Goal: Check status: Check status

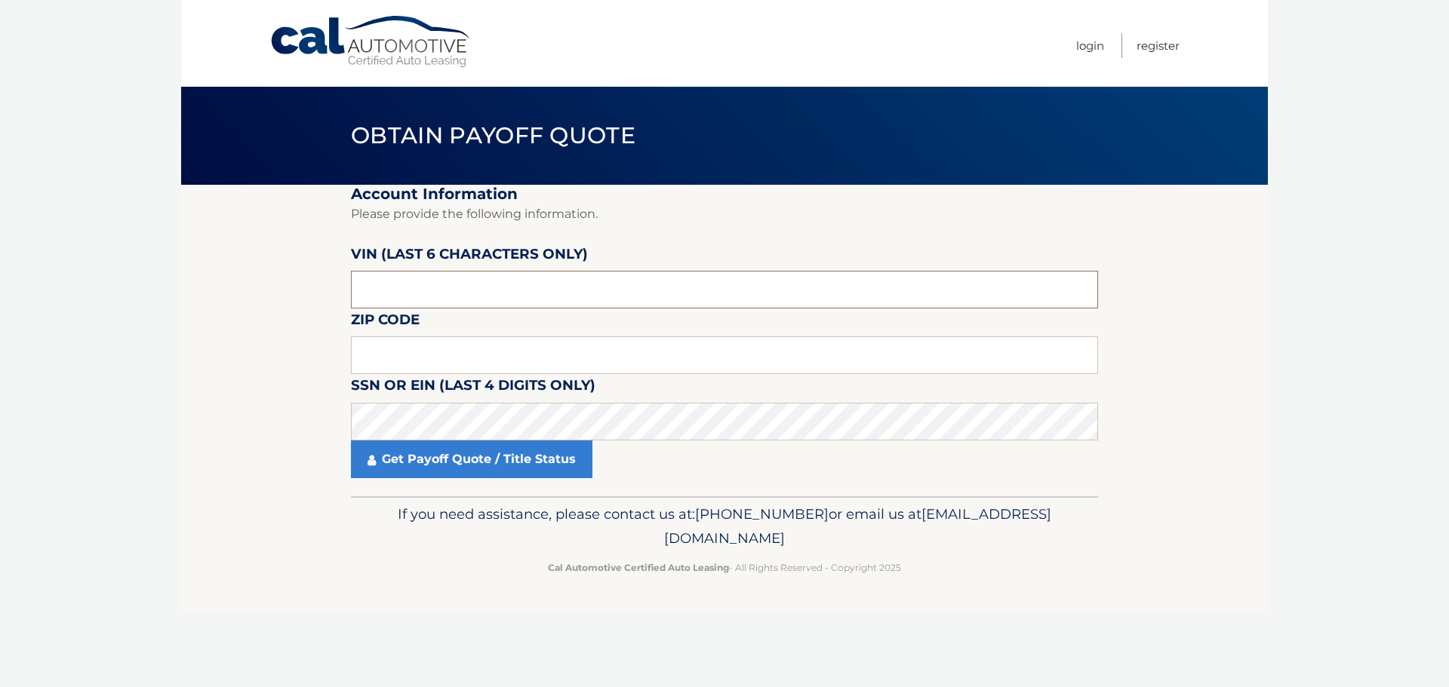
click at [562, 289] on input "text" at bounding box center [724, 290] width 747 height 38
click at [487, 295] on input "text" at bounding box center [724, 290] width 747 height 38
type input "183638"
click at [491, 357] on input "text" at bounding box center [724, 356] width 747 height 38
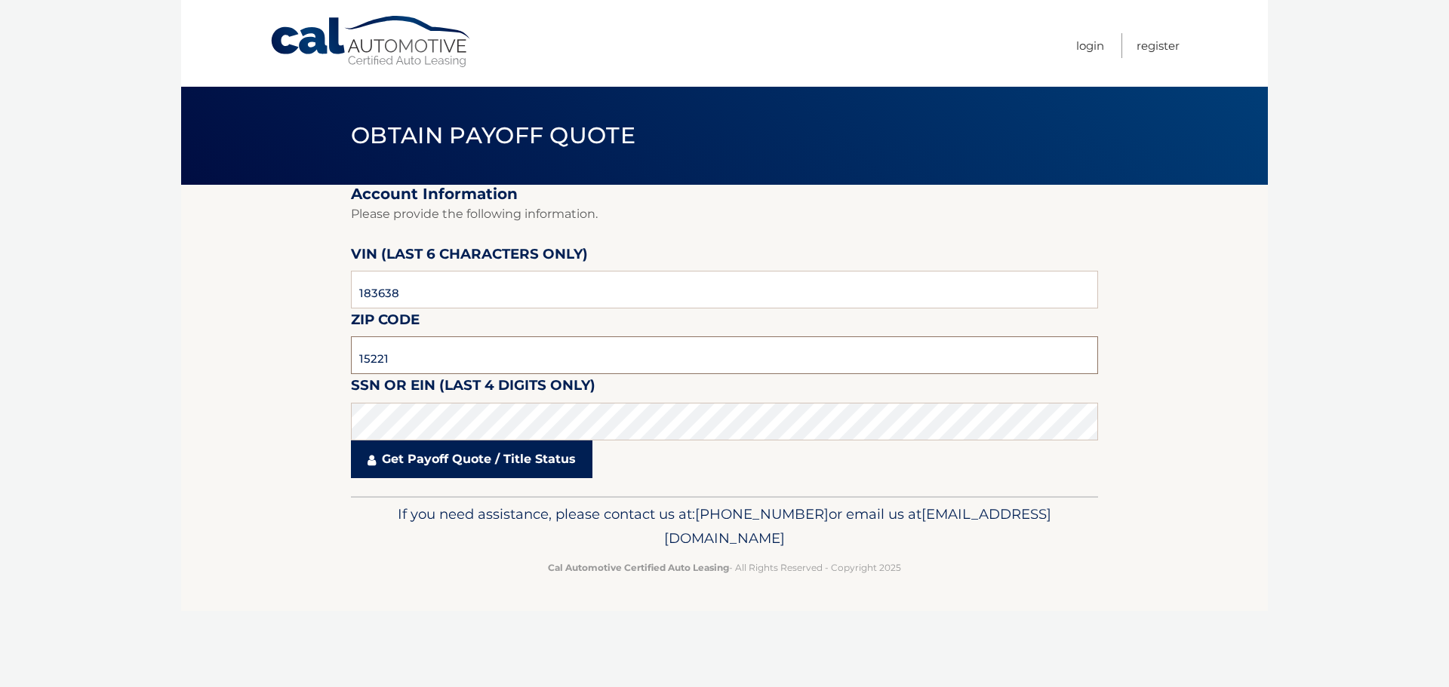
type input "15221"
click at [522, 463] on link "Get Payoff Quote / Title Status" at bounding box center [471, 460] width 241 height 38
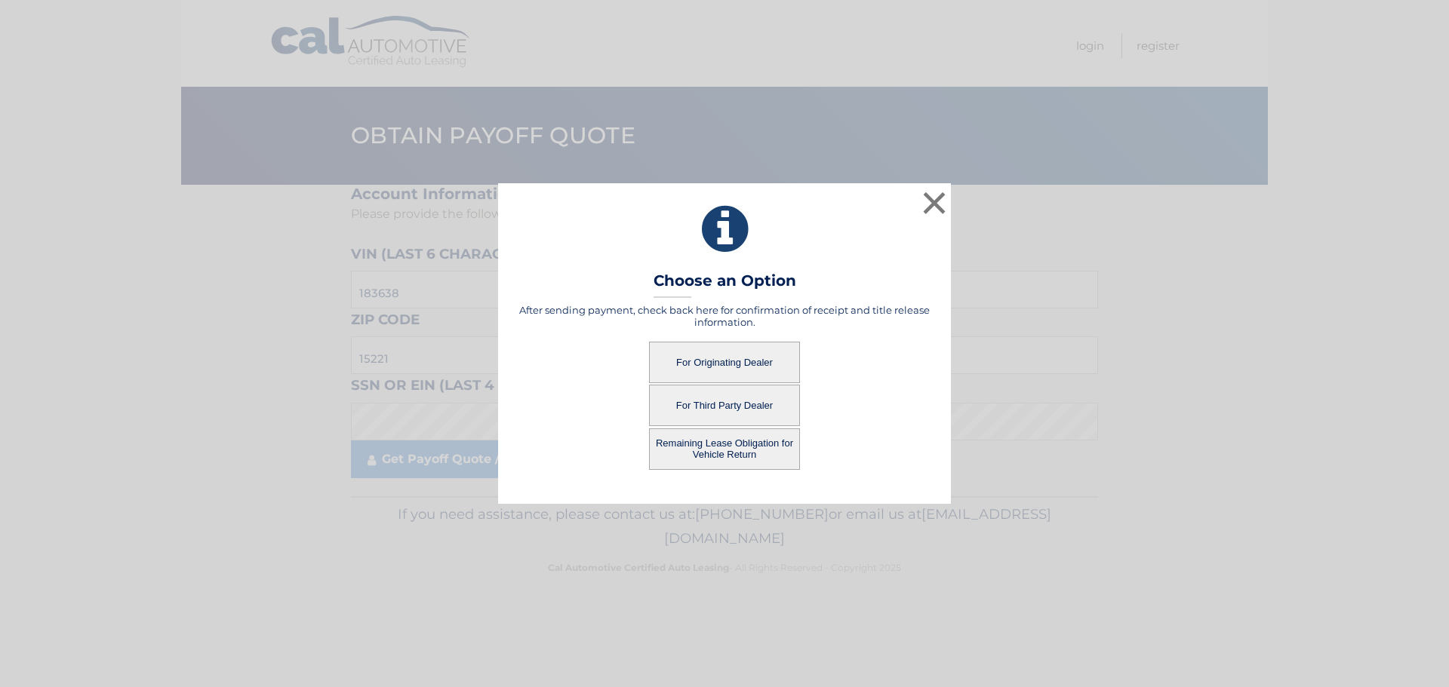
click at [715, 358] on button "For Originating Dealer" at bounding box center [724, 363] width 151 height 42
